Goal: Task Accomplishment & Management: Manage account settings

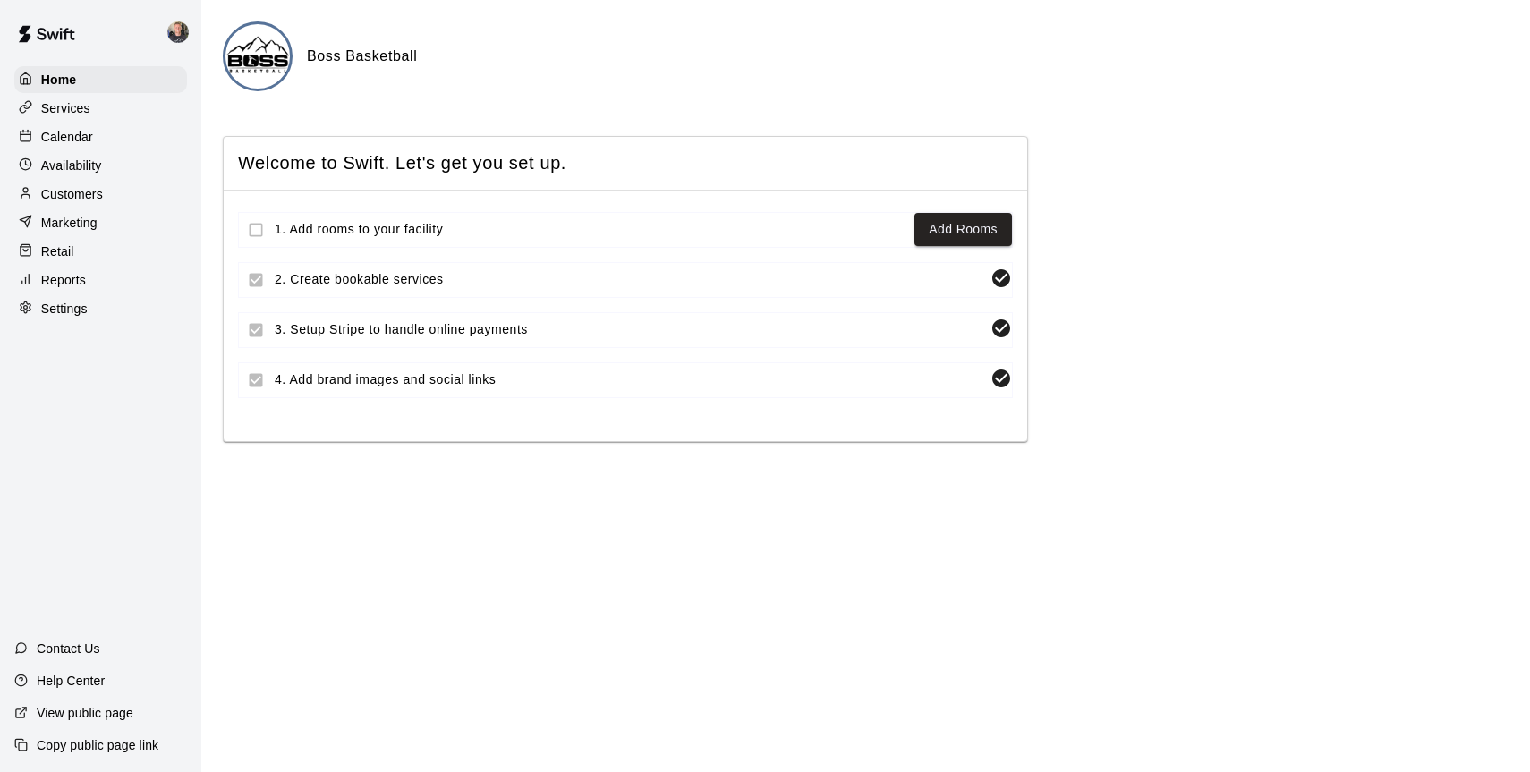
click at [81, 134] on p "Calendar" at bounding box center [67, 137] width 52 height 18
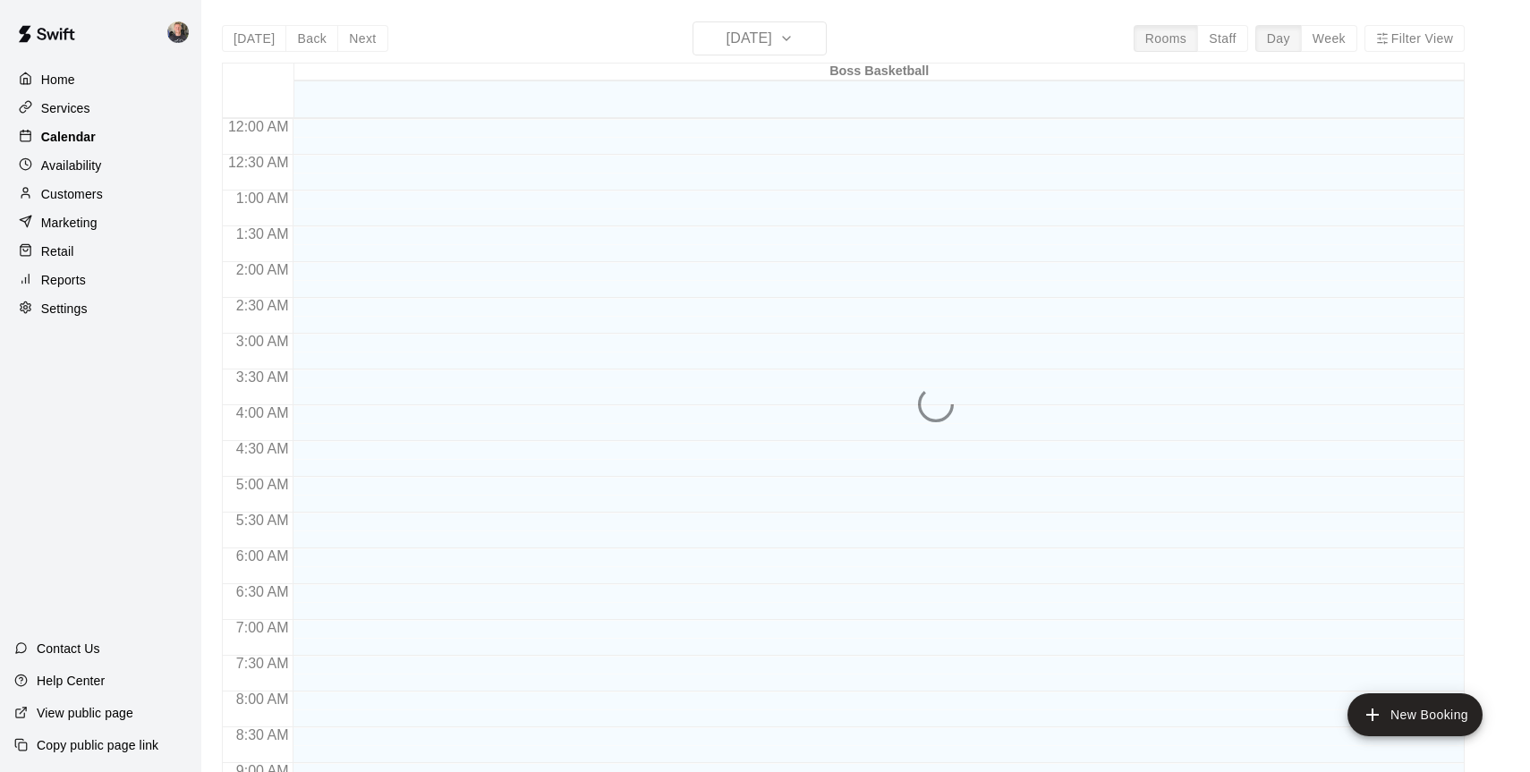
scroll to position [991, 0]
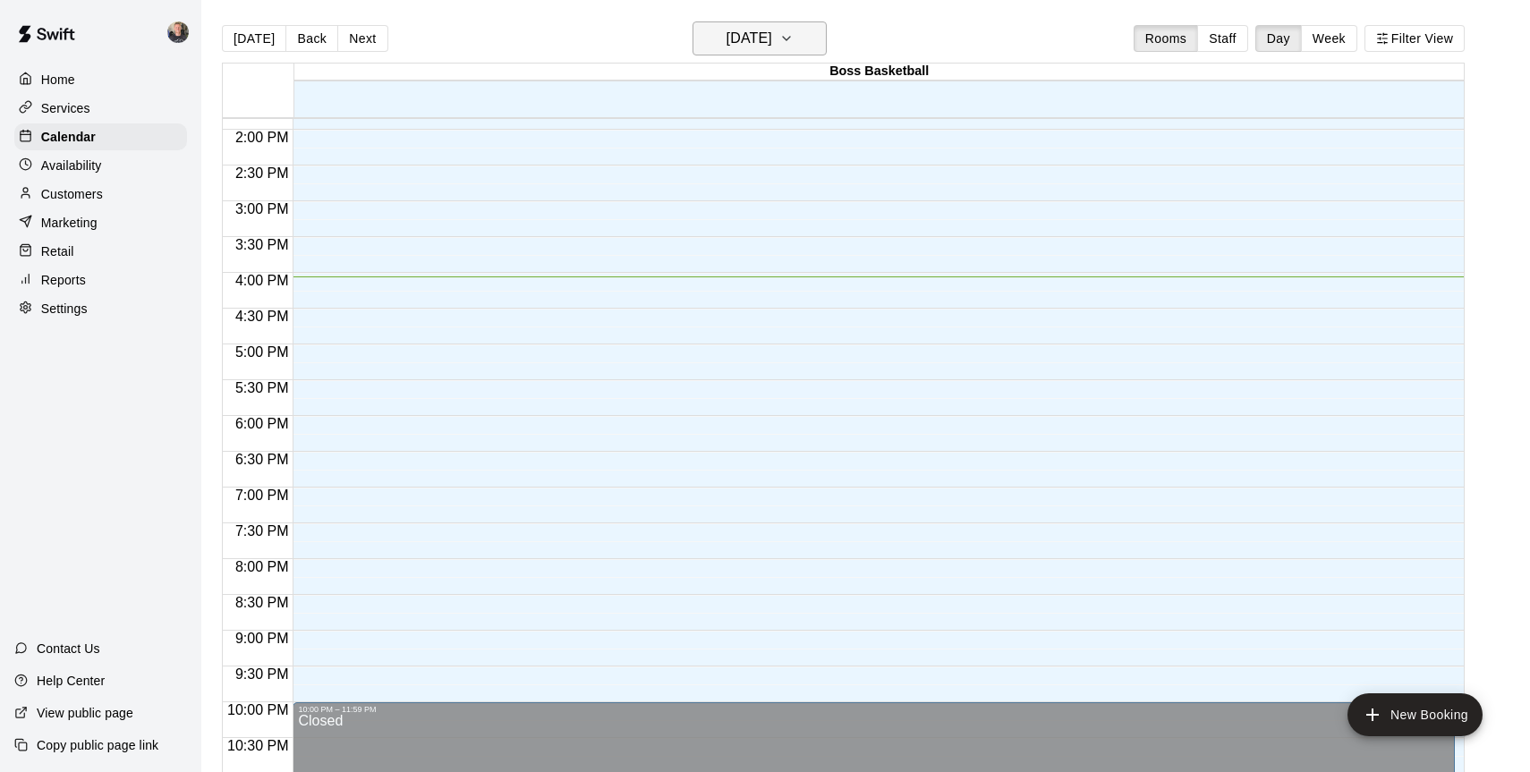
click at [741, 37] on h6 "Thursday Aug 14" at bounding box center [749, 38] width 46 height 25
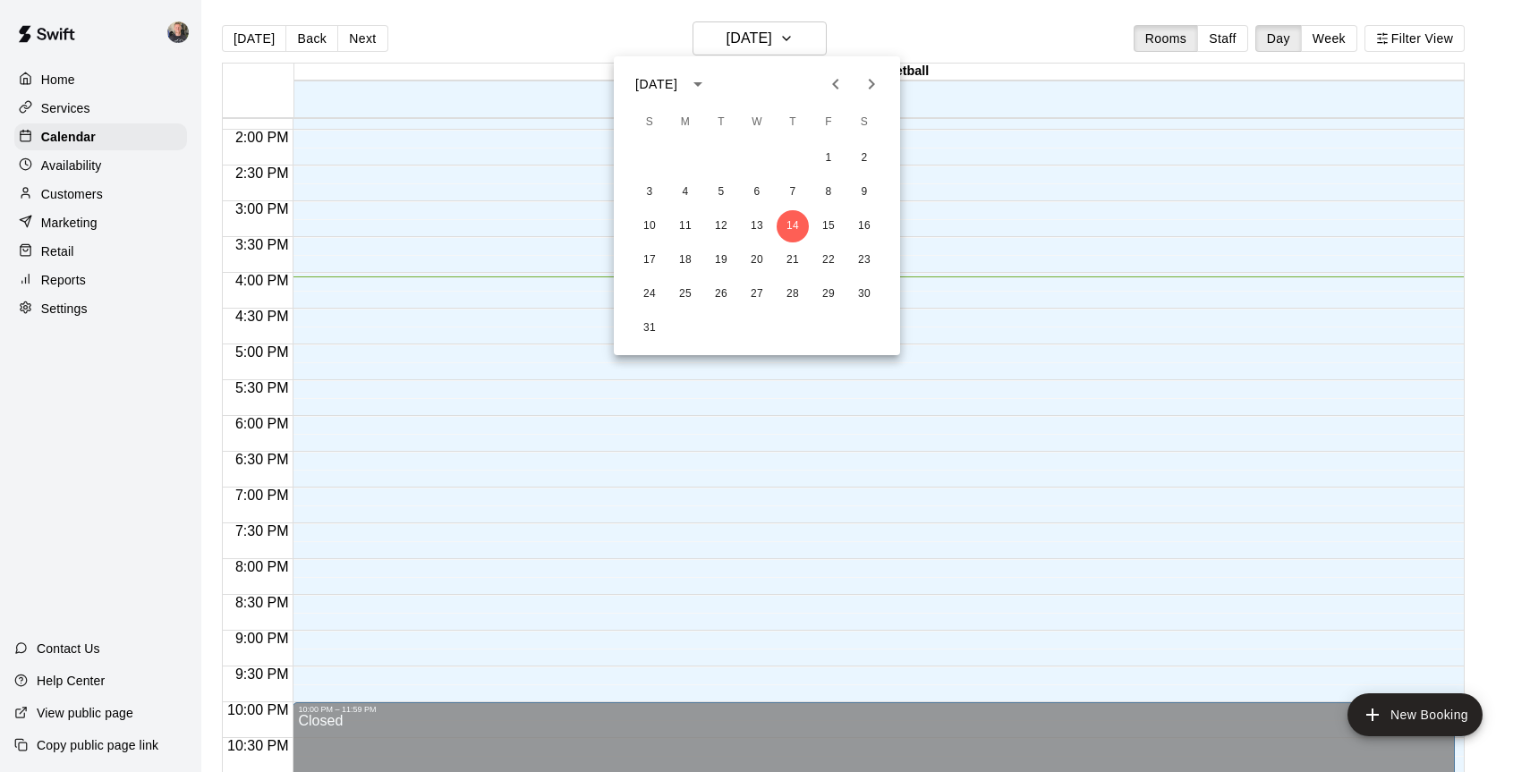
click at [878, 88] on icon "Next month" at bounding box center [871, 83] width 21 height 21
click at [752, 222] on button "17" at bounding box center [757, 226] width 32 height 32
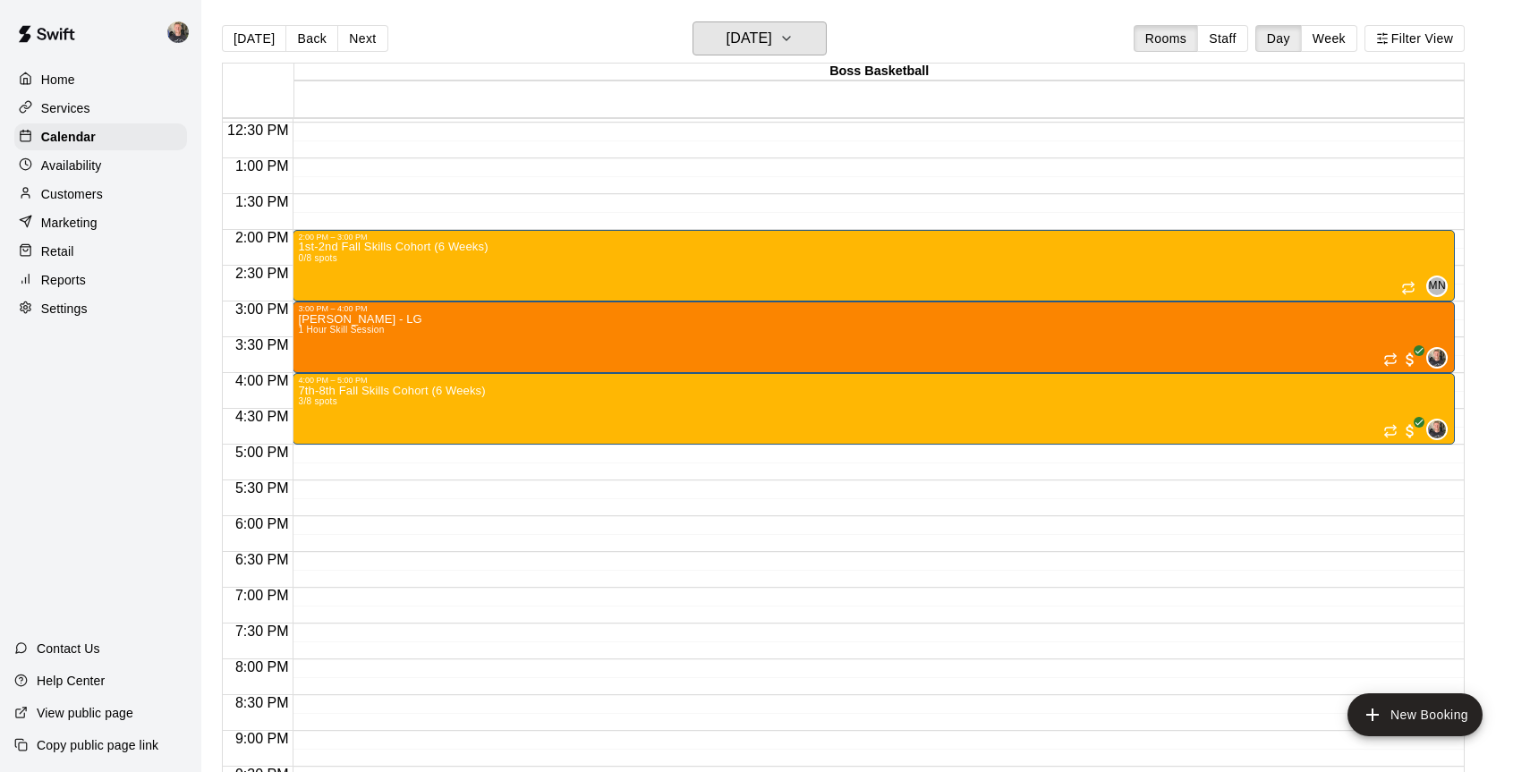
scroll to position [877, 0]
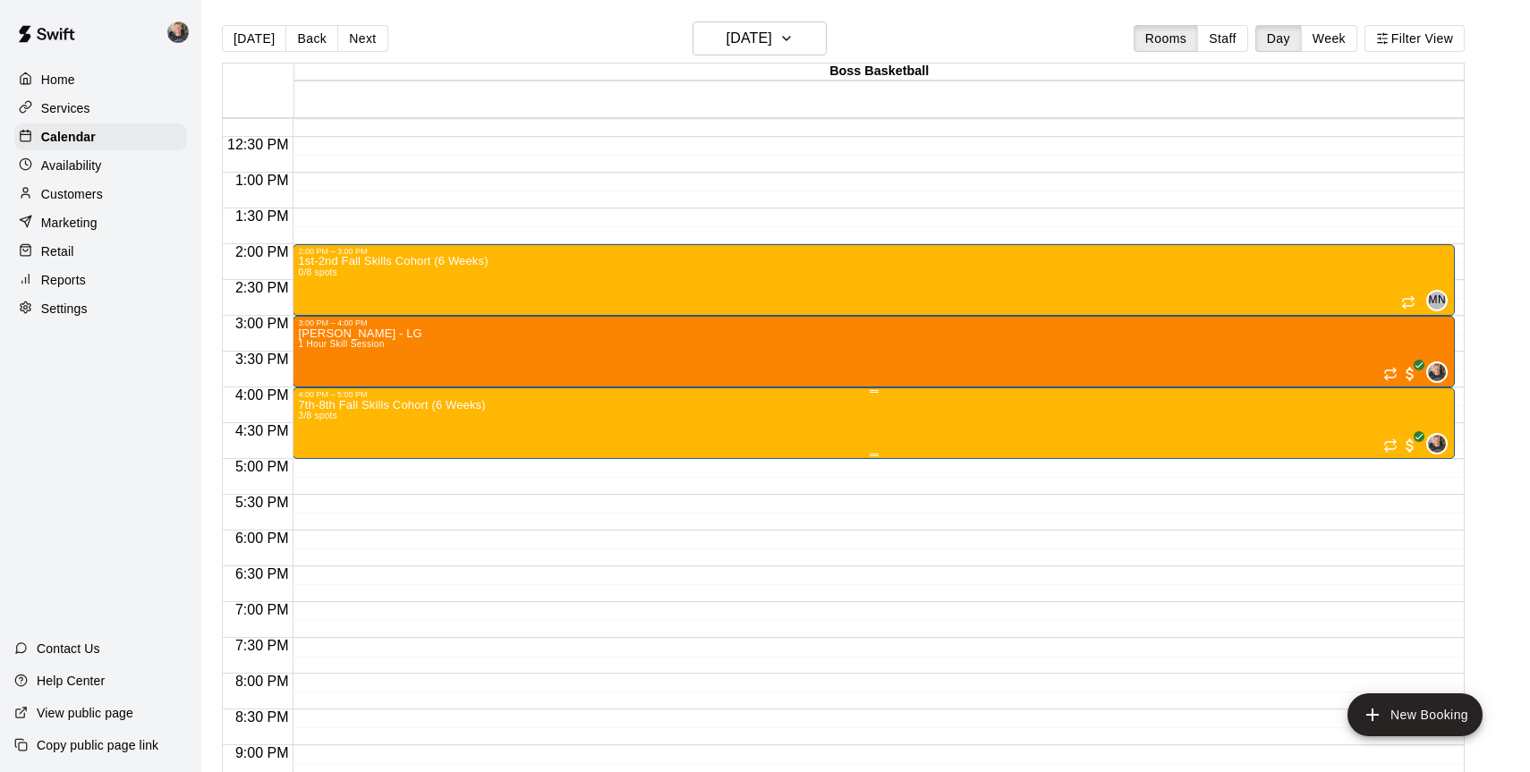
click at [1164, 418] on div "7th-8th Fall Skills Cohort (6 Weeks) 3/8 spots 0" at bounding box center [873, 785] width 1151 height 772
click at [319, 464] on img "edit" at bounding box center [317, 460] width 21 height 21
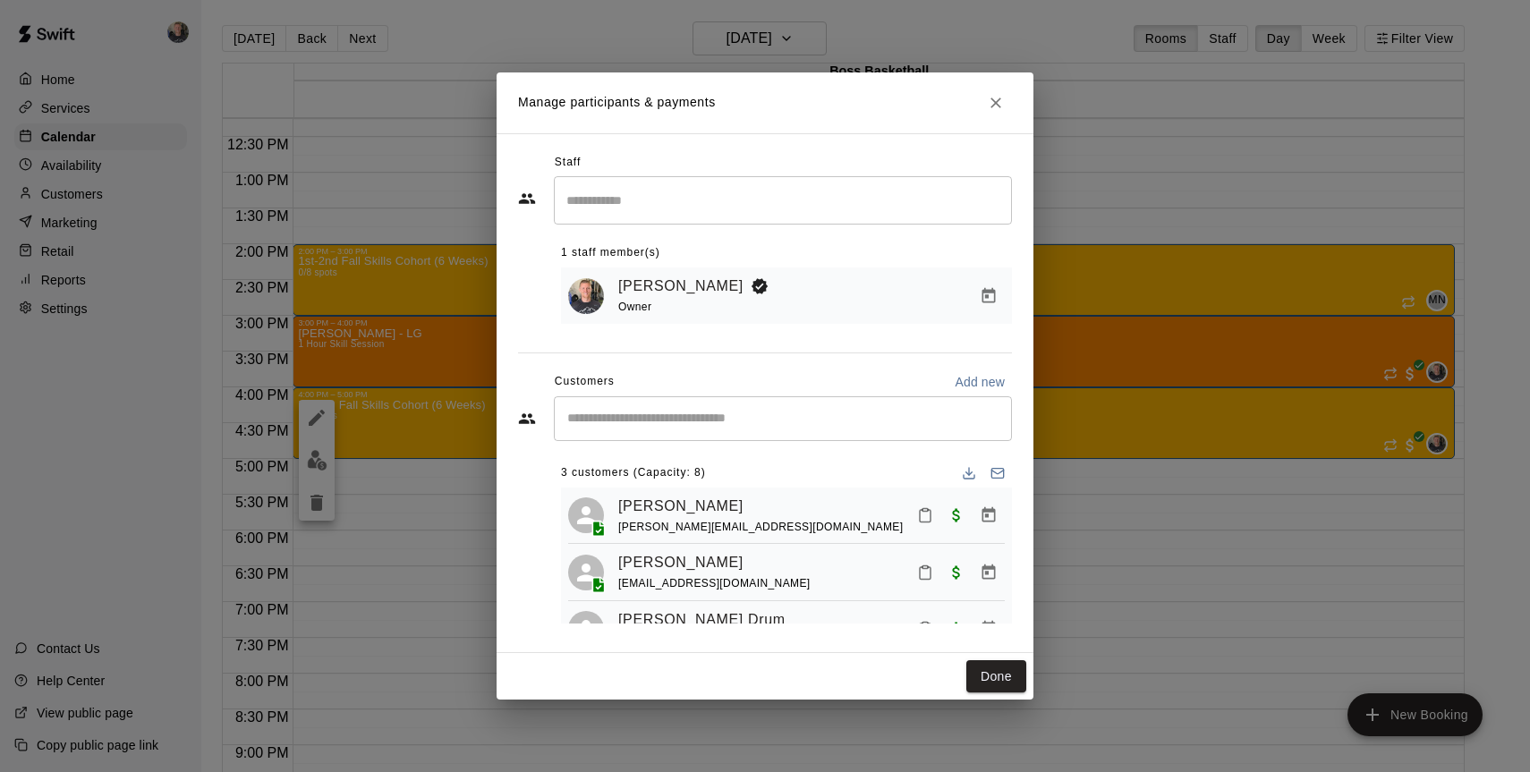
scroll to position [44, 0]
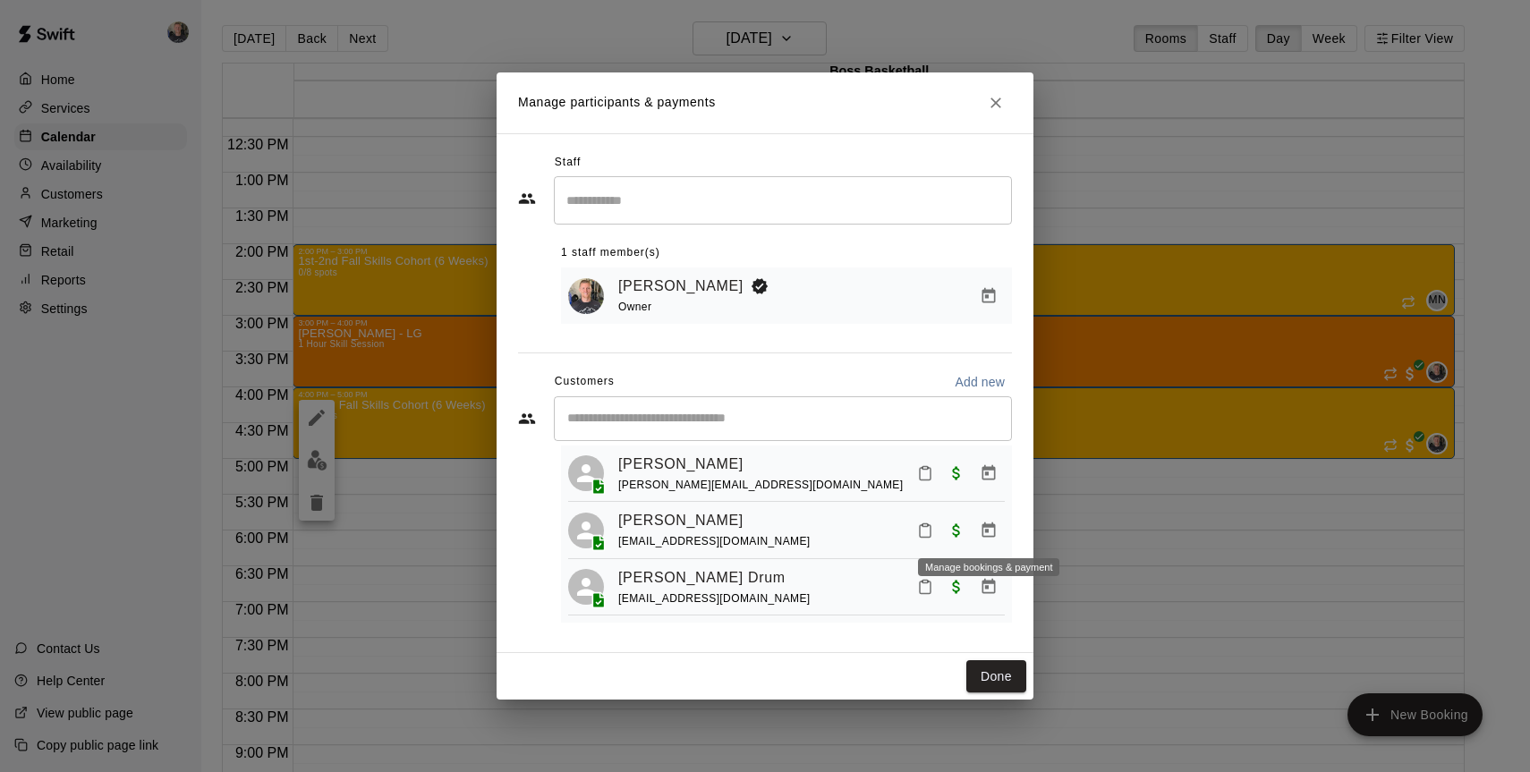
click at [985, 531] on icon "Manage bookings & payment" at bounding box center [988, 529] width 13 height 15
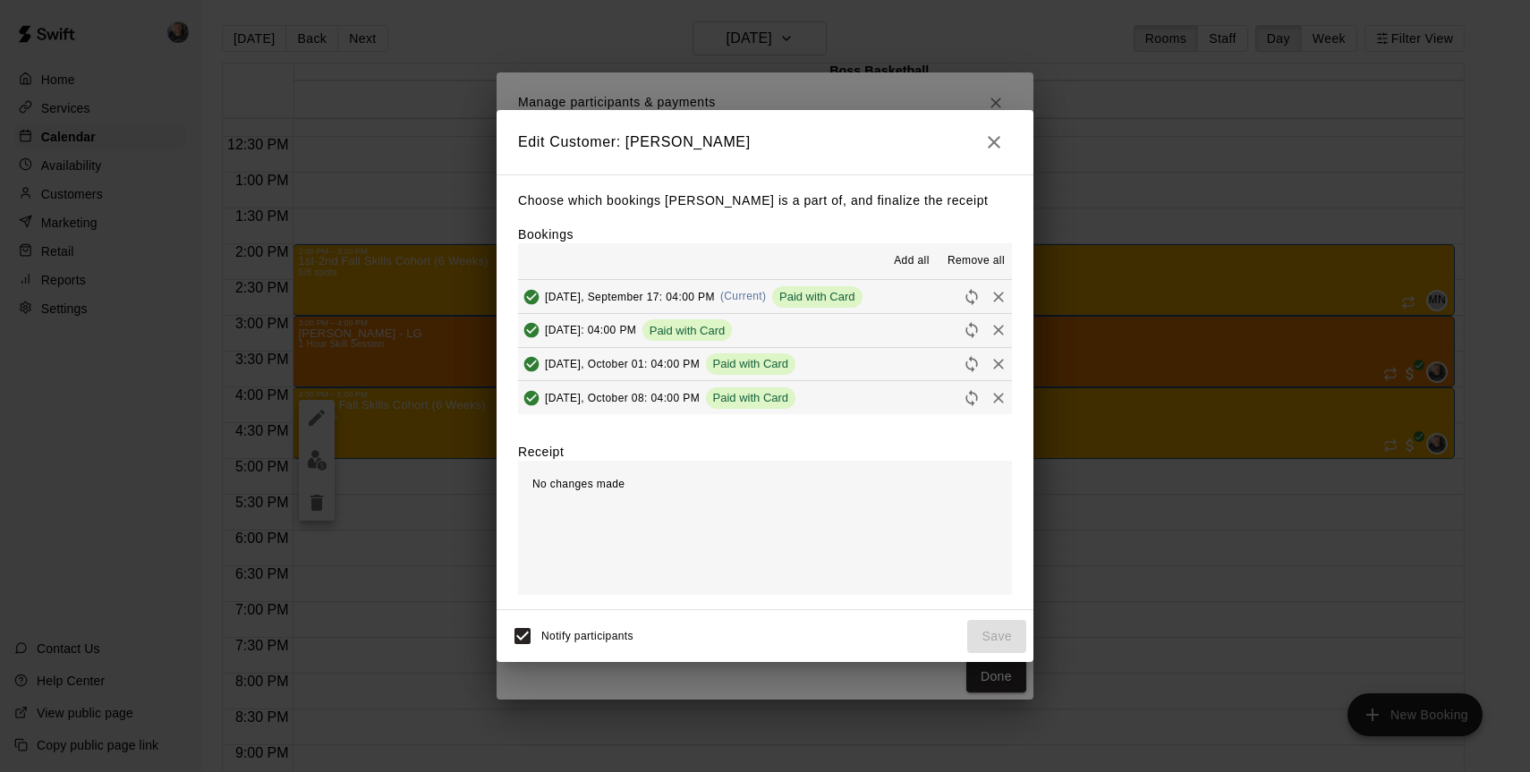
click at [972, 263] on span "Remove all" at bounding box center [975, 261] width 57 height 18
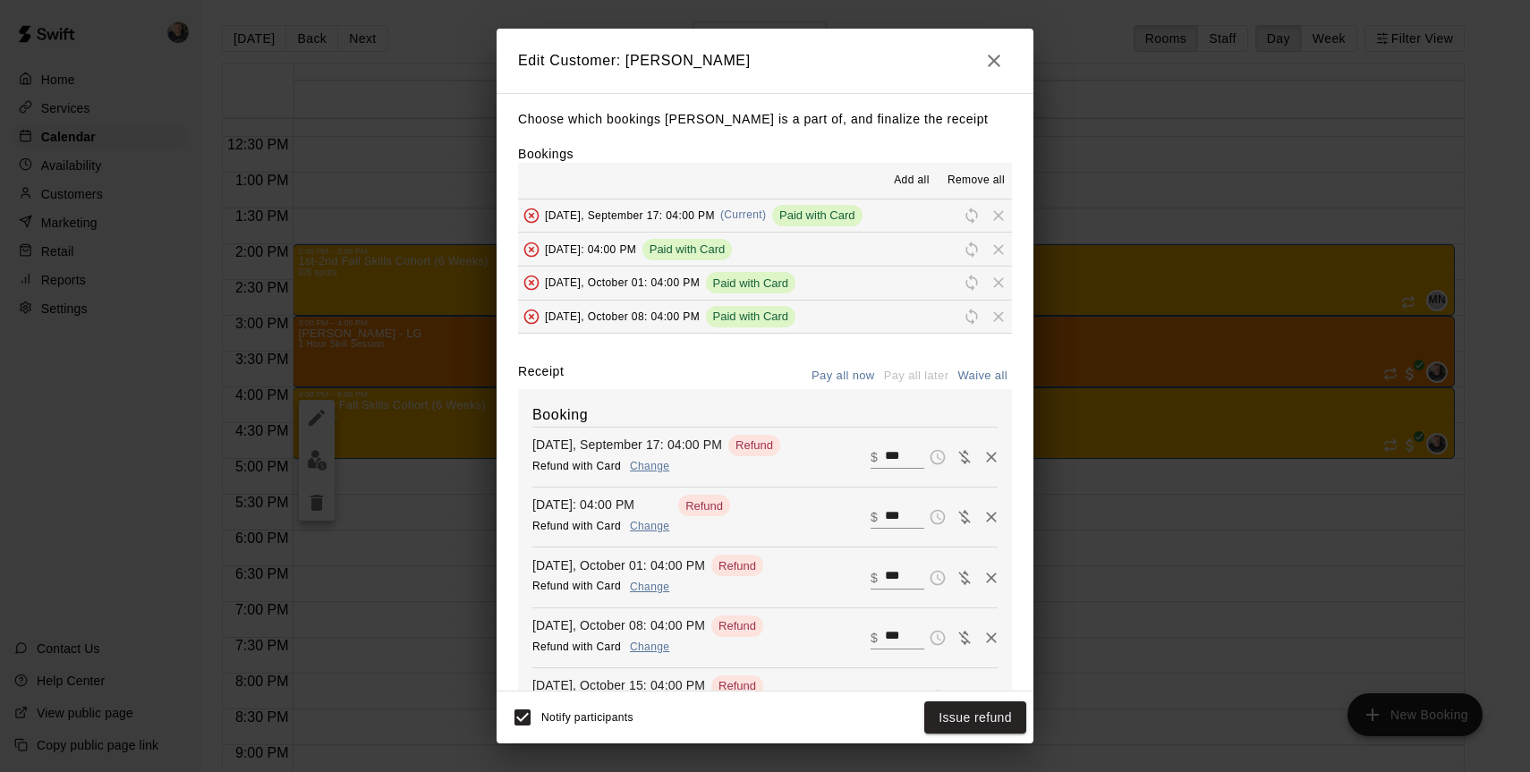
scroll to position [0, 0]
click at [958, 717] on button "Issue refund" at bounding box center [975, 717] width 102 height 33
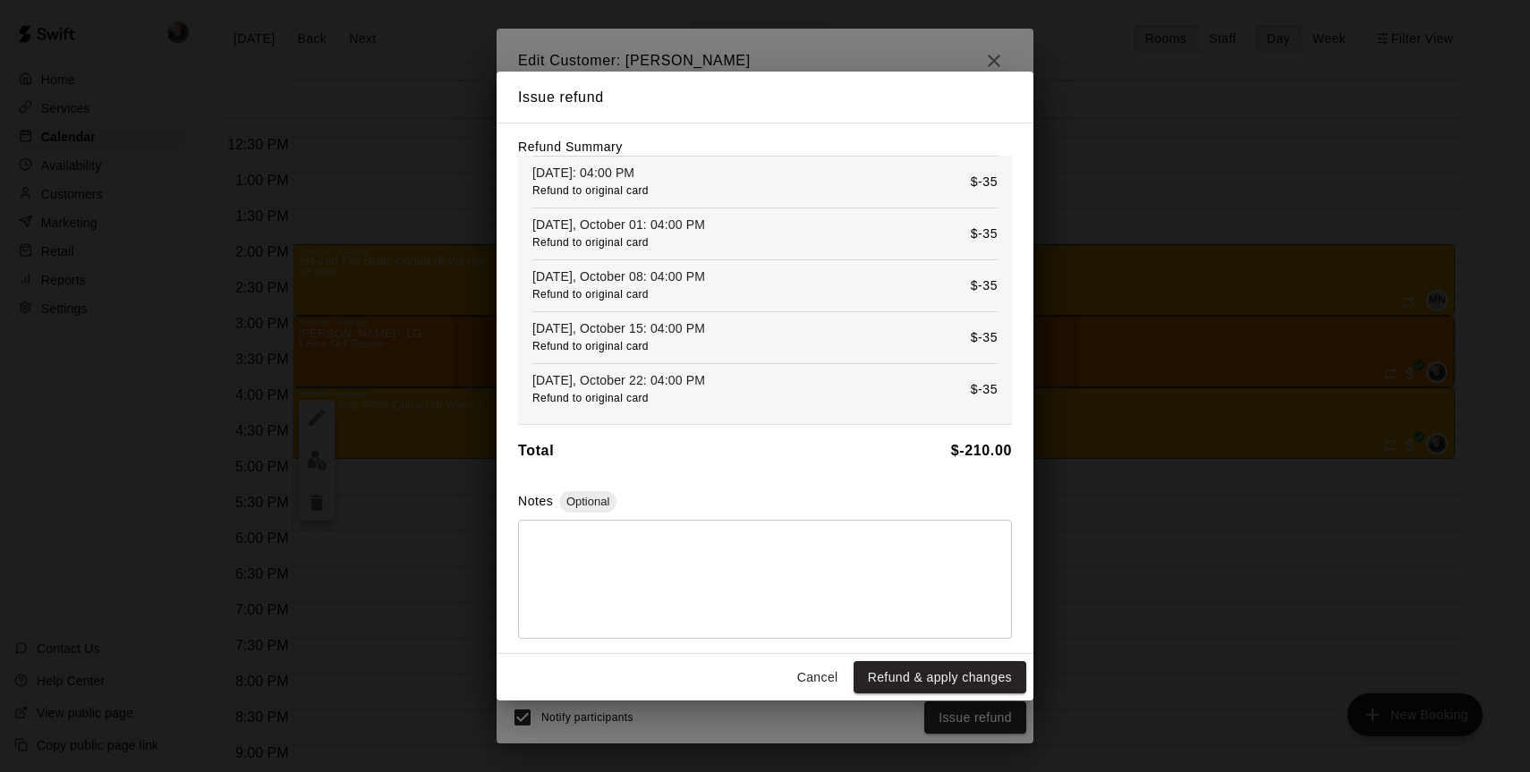
scroll to position [68, 0]
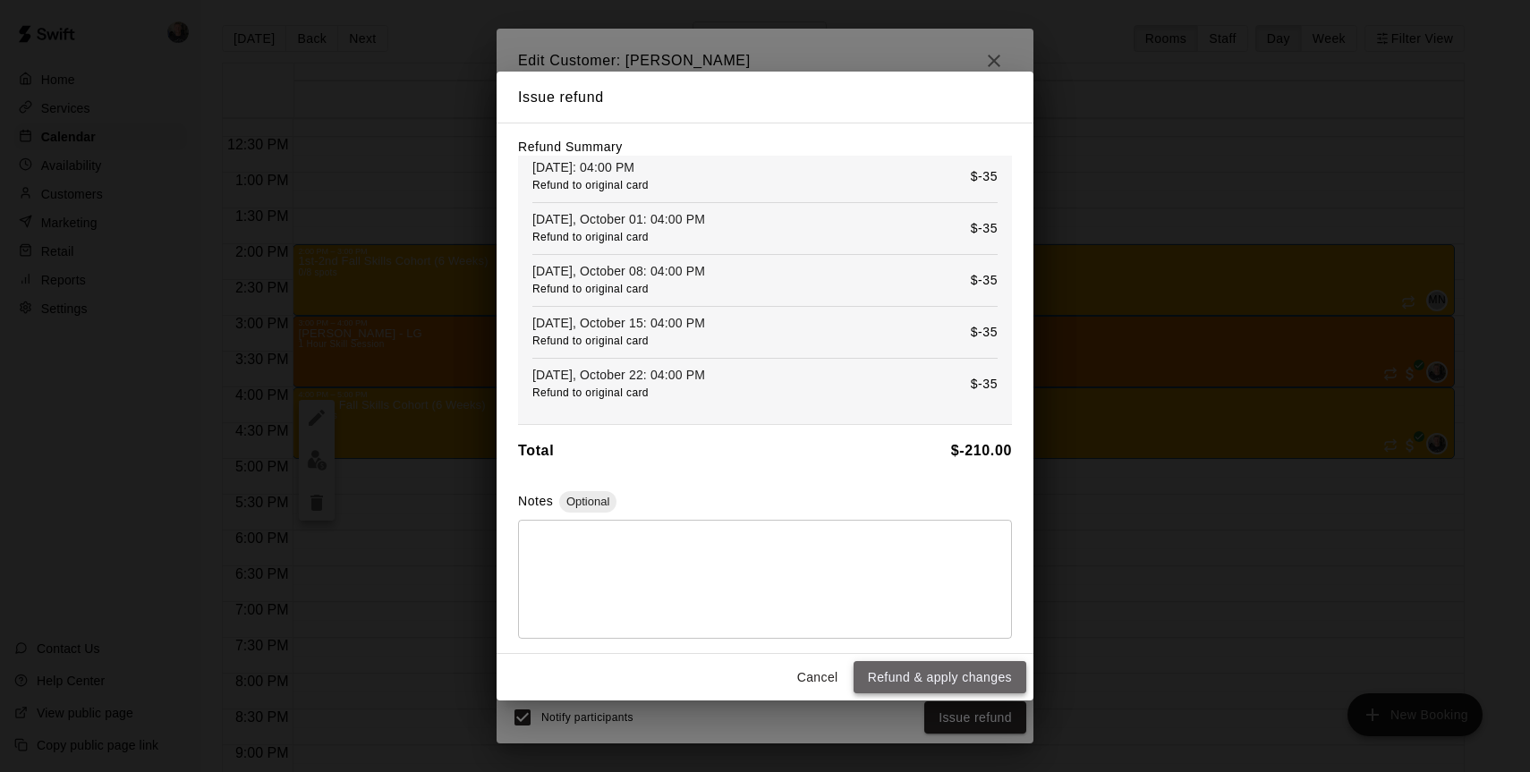
click at [946, 683] on button "Refund & apply changes" at bounding box center [939, 677] width 173 height 33
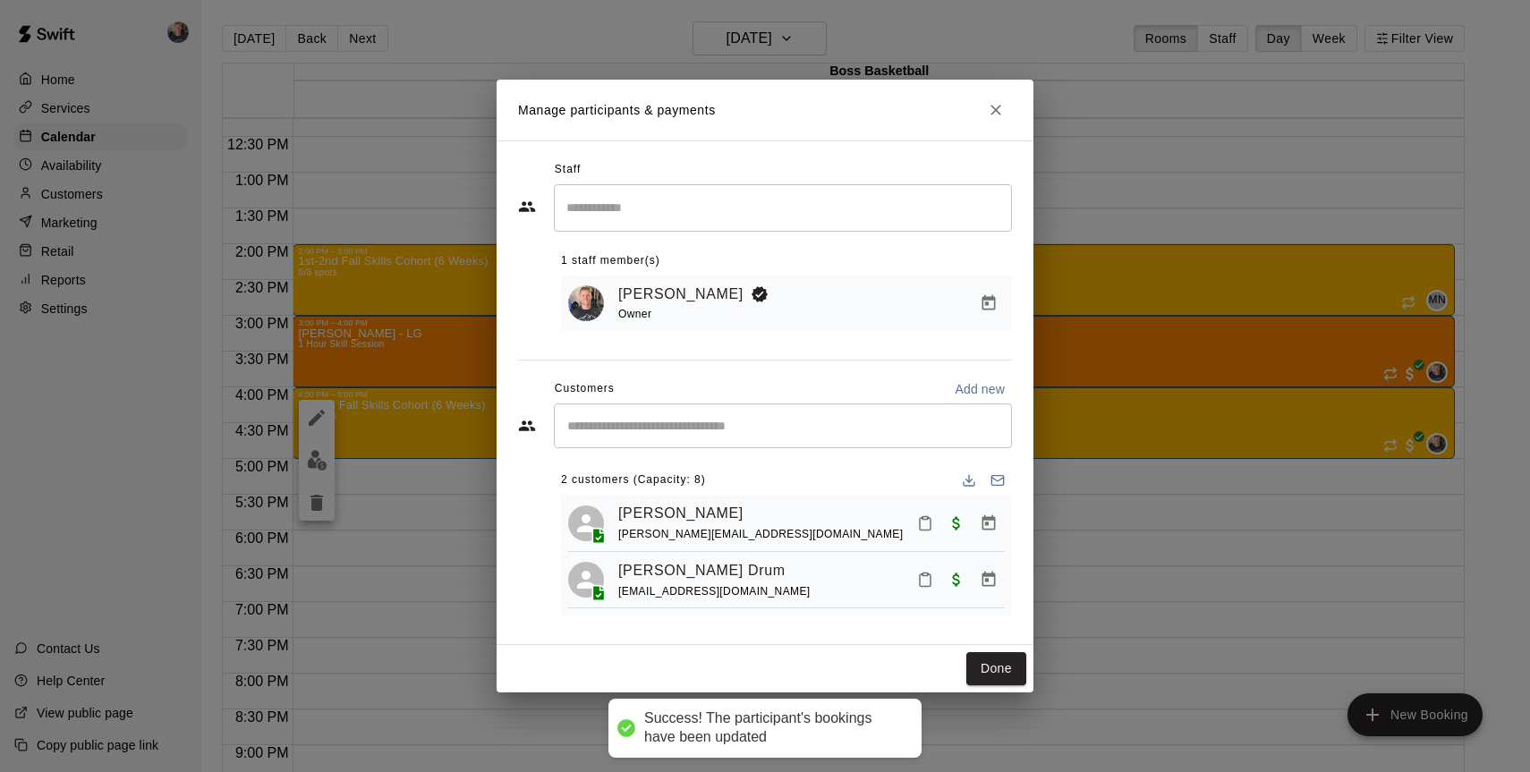
scroll to position [0, 0]
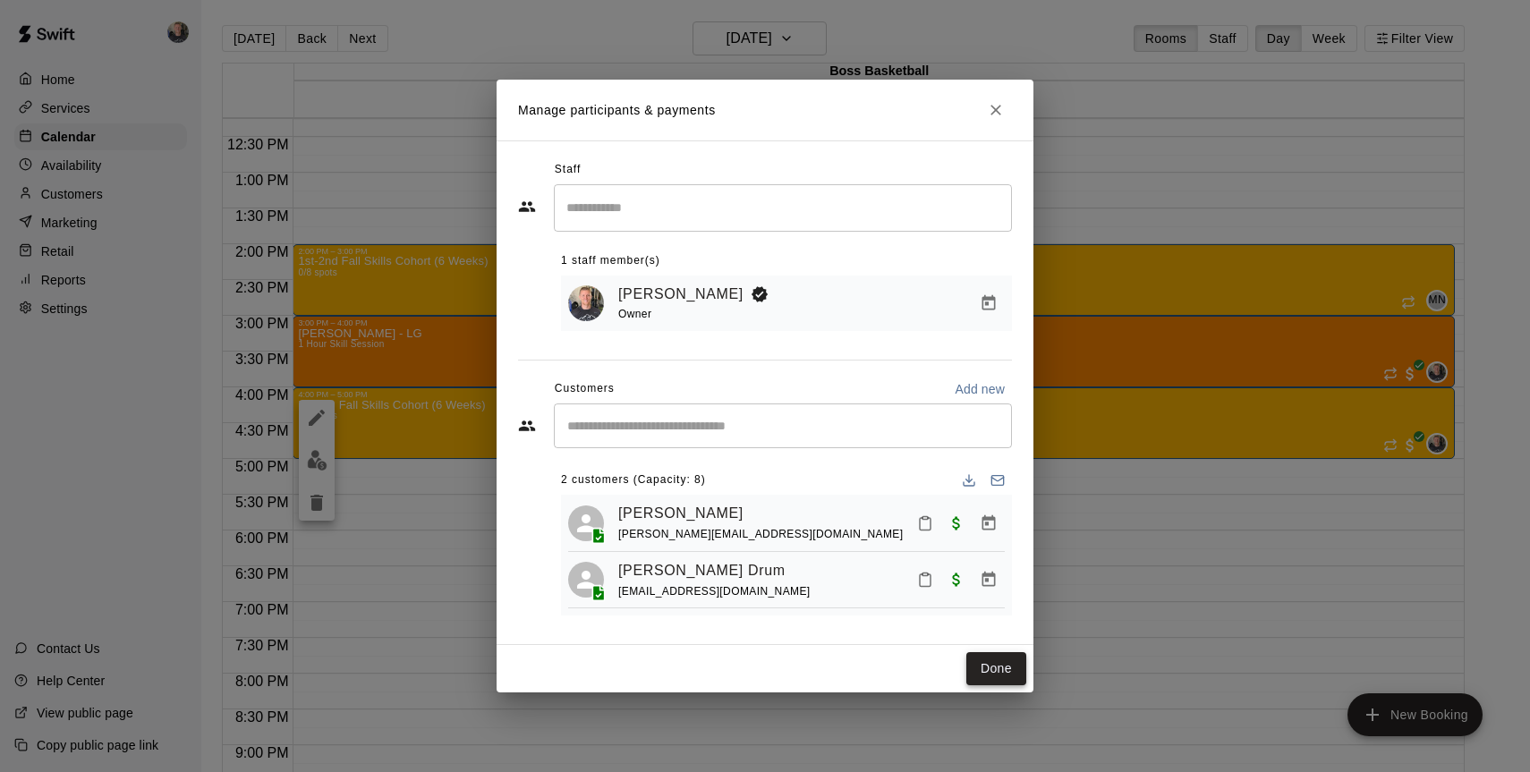
click at [997, 675] on button "Done" at bounding box center [996, 668] width 60 height 33
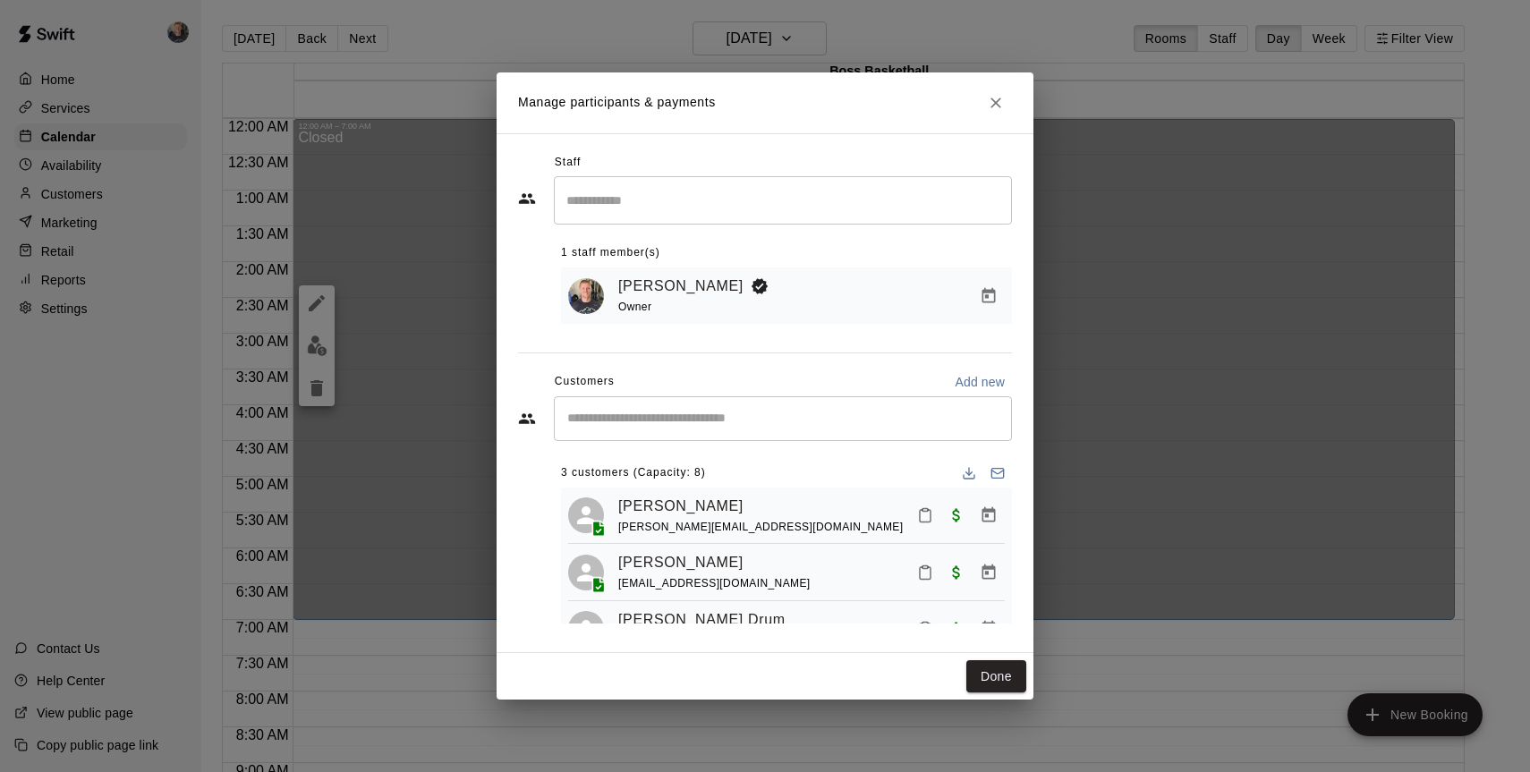
scroll to position [44, 0]
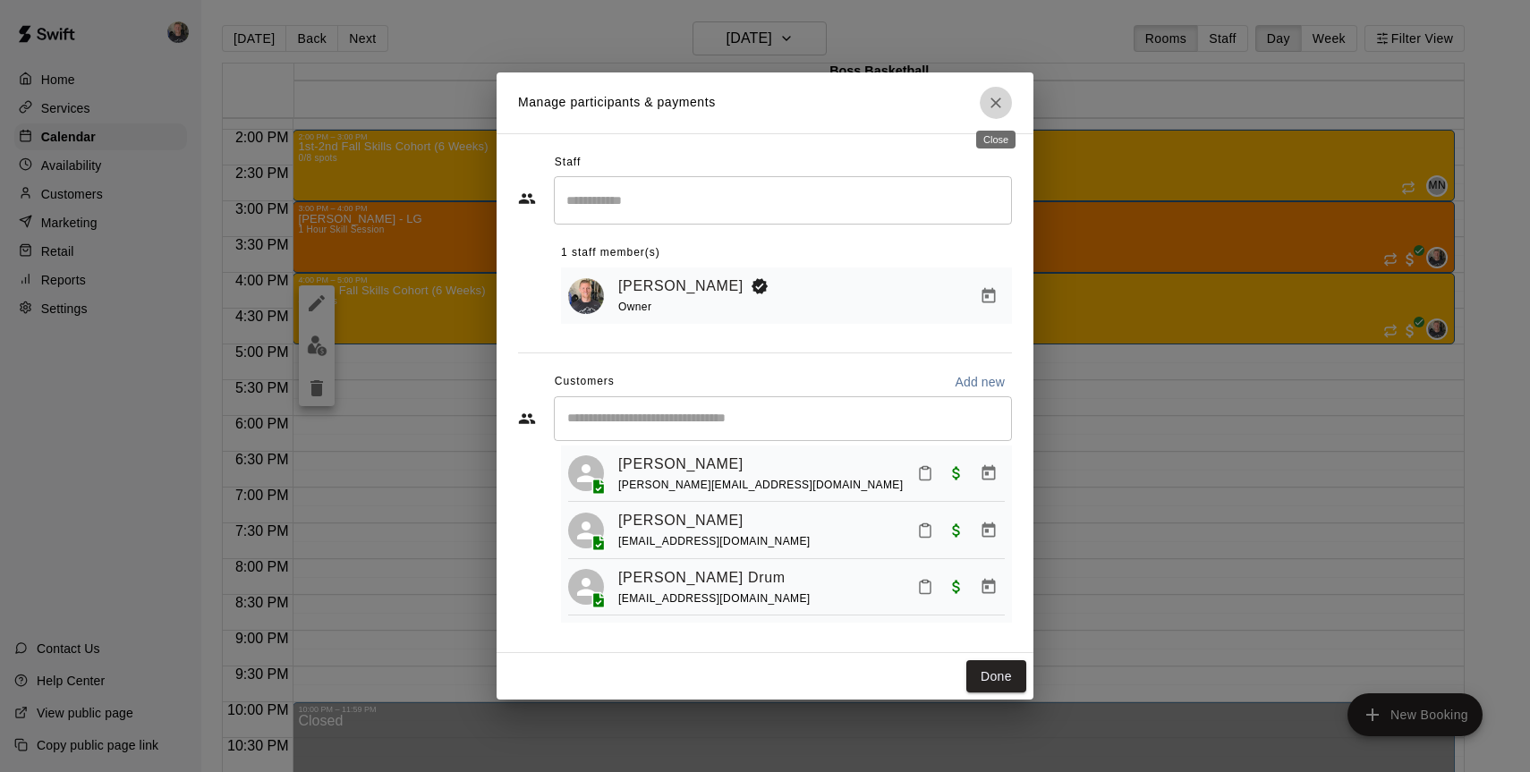
click at [997, 107] on icon "Close" at bounding box center [996, 103] width 18 height 18
